Goal: Find specific page/section: Find specific page/section

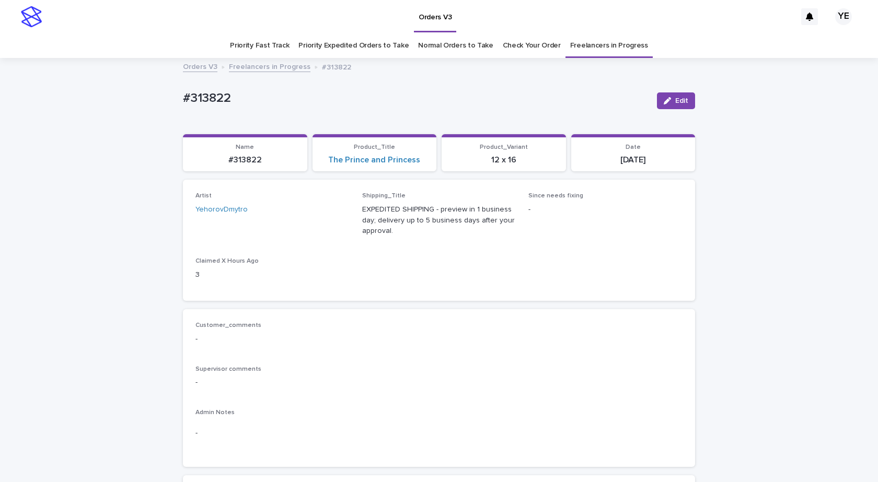
click at [266, 64] on link "Freelancers in Progress" at bounding box center [270, 66] width 82 height 12
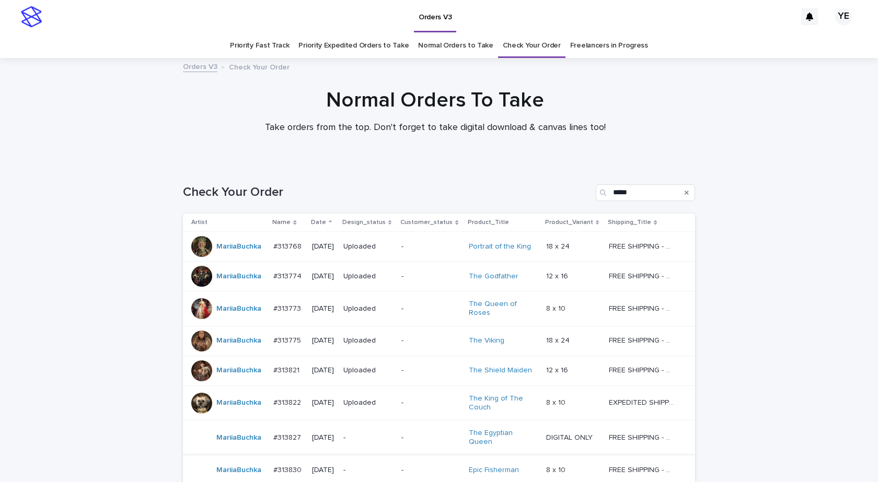
scroll to position [122, 0]
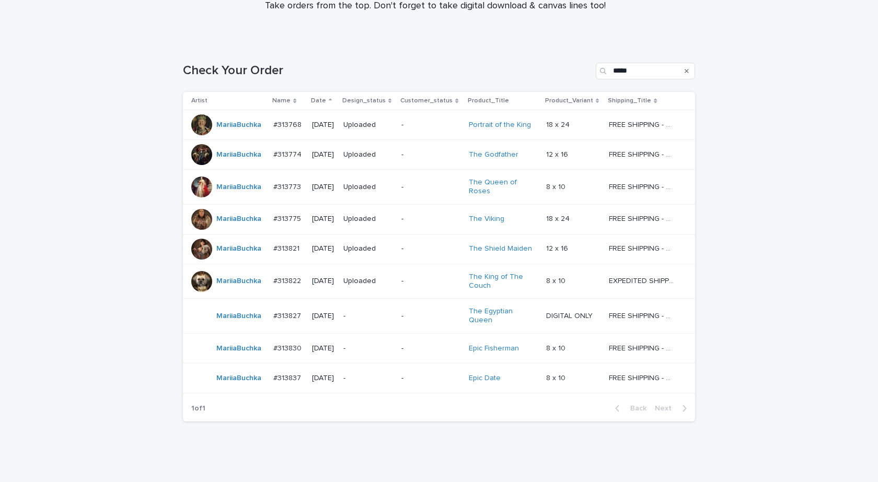
click at [237, 386] on div "MariiaBuchka" at bounding box center [238, 378] width 45 height 17
